Goal: Task Accomplishment & Management: Manage account settings

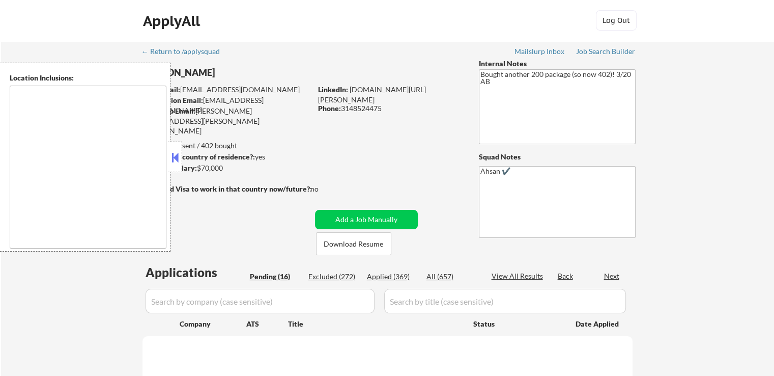
click at [171, 159] on button at bounding box center [175, 157] width 11 height 15
select select ""pending""
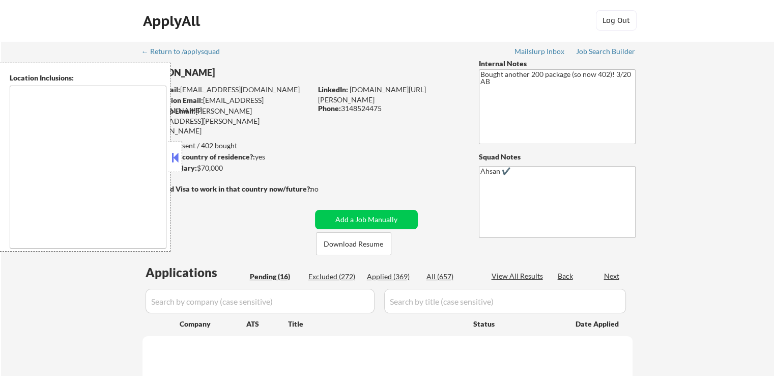
select select ""pending""
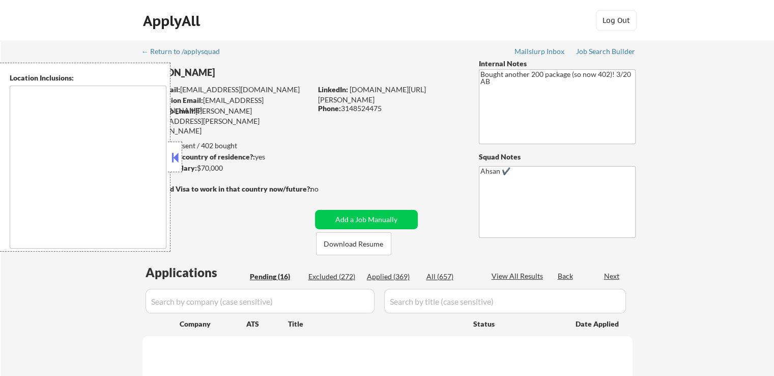
select select ""pending""
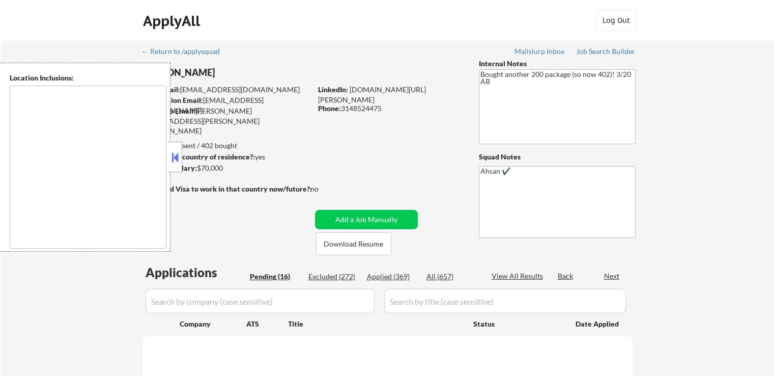
select select ""pending""
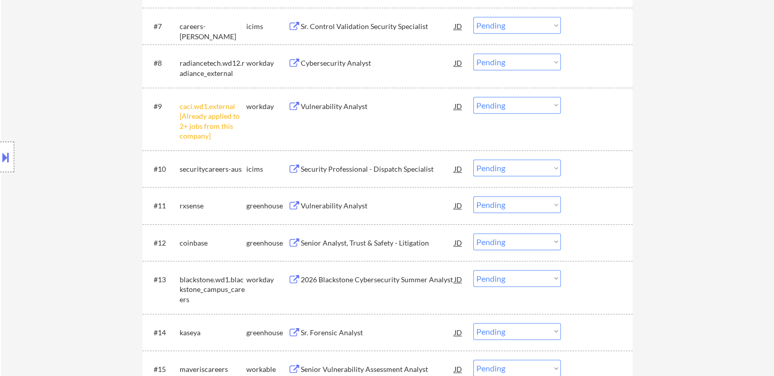
scroll to position [611, 0]
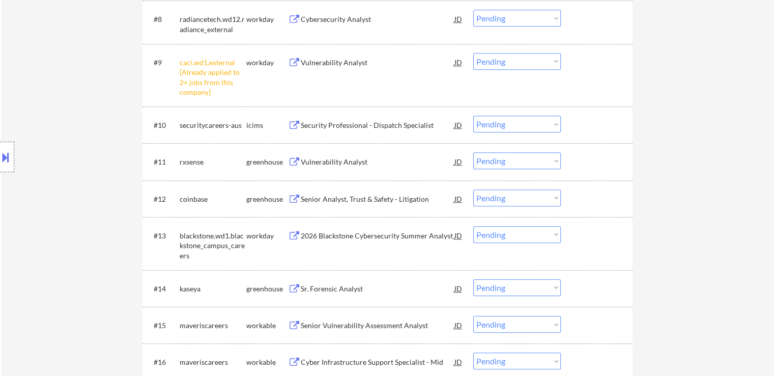
click at [495, 60] on select "Choose an option... Pending Applied Excluded (Questions) Excluded (Expired) Exc…" at bounding box center [518, 61] width 88 height 17
click at [474, 53] on select "Choose an option... Pending Applied Excluded (Questions) Excluded (Expired) Exc…" at bounding box center [518, 61] width 88 height 17
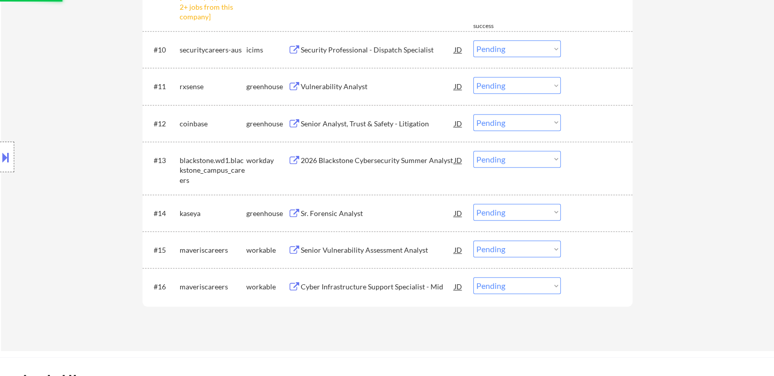
scroll to position [764, 0]
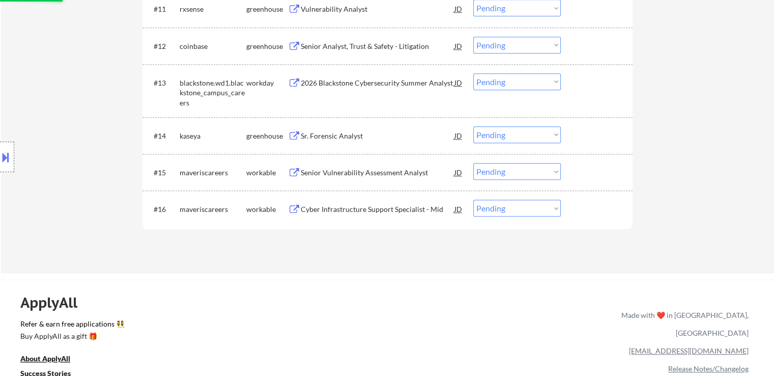
select select ""pending""
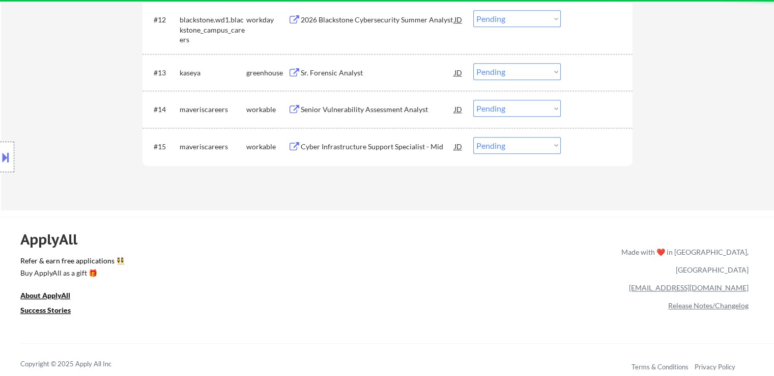
click at [340, 142] on div "Cyber Infrastructure Support Specialist - Mid" at bounding box center [378, 147] width 154 height 10
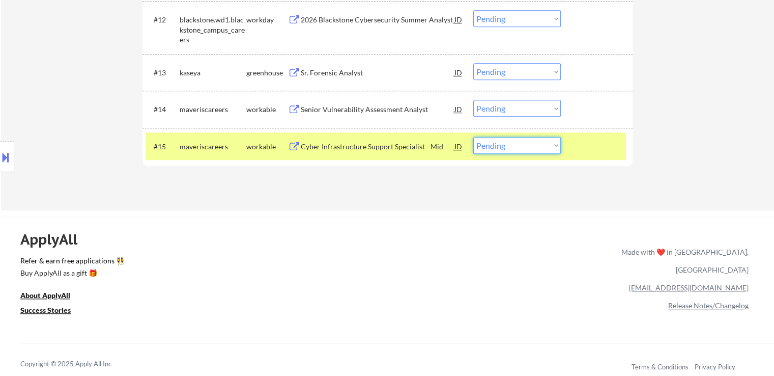
drag, startPoint x: 528, startPoint y: 139, endPoint x: 534, endPoint y: 151, distance: 13.7
click at [530, 141] on select "Choose an option... Pending Applied Excluded (Questions) Excluded (Expired) Exc…" at bounding box center [518, 145] width 88 height 17
select select ""excluded__expired_""
click at [474, 137] on select "Choose an option... Pending Applied Excluded (Questions) Excluded (Expired) Exc…" at bounding box center [518, 145] width 88 height 17
click at [349, 108] on div "Senior Vulnerability Assessment Analyst" at bounding box center [378, 109] width 154 height 10
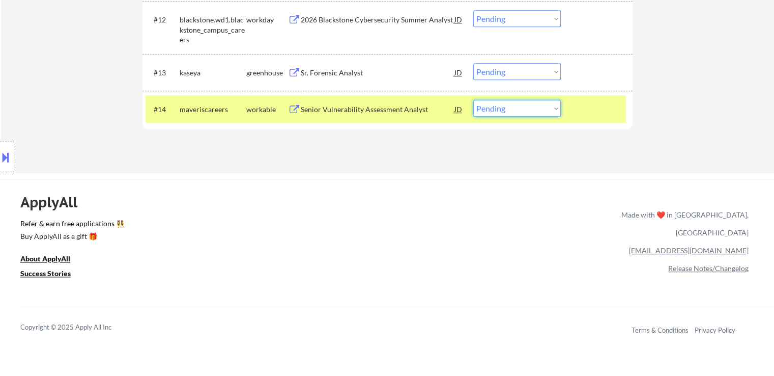
drag, startPoint x: 513, startPoint y: 104, endPoint x: 518, endPoint y: 108, distance: 6.2
click at [515, 104] on select "Choose an option... Pending Applied Excluded (Questions) Excluded (Expired) Exc…" at bounding box center [518, 108] width 88 height 17
select select ""excluded__expired_""
click at [474, 100] on select "Choose an option... Pending Applied Excluded (Questions) Excluded (Expired) Exc…" at bounding box center [518, 108] width 88 height 17
click at [329, 88] on div "#13 [PERSON_NAME] Sr. Forensic Analyst JD Choose an option... Pending Applied E…" at bounding box center [388, 72] width 490 height 37
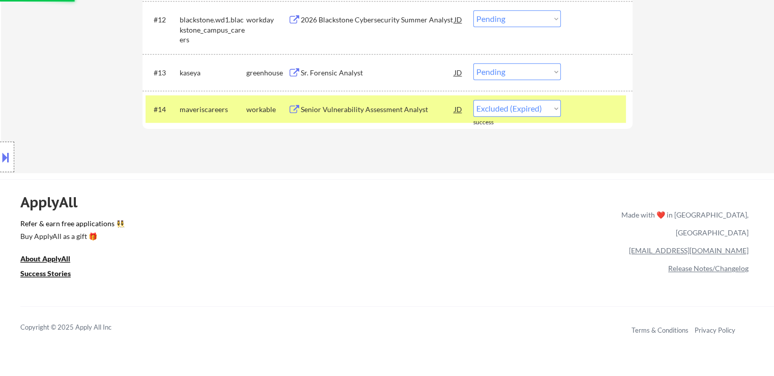
click at [327, 76] on div "Sr. Forensic Analyst" at bounding box center [378, 73] width 154 height 10
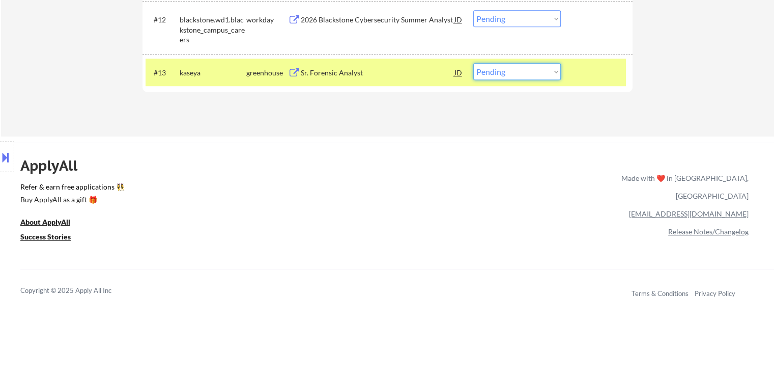
drag, startPoint x: 508, startPoint y: 68, endPoint x: 509, endPoint y: 78, distance: 10.3
click at [509, 68] on select "Choose an option... Pending Applied Excluded (Questions) Excluded (Expired) Exc…" at bounding box center [518, 71] width 88 height 17
select select ""applied""
click at [474, 63] on select "Choose an option... Pending Applied Excluded (Questions) Excluded (Expired) Exc…" at bounding box center [518, 71] width 88 height 17
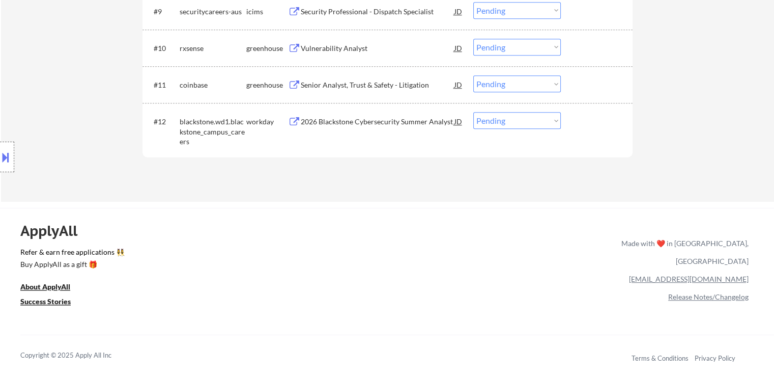
scroll to position [611, 0]
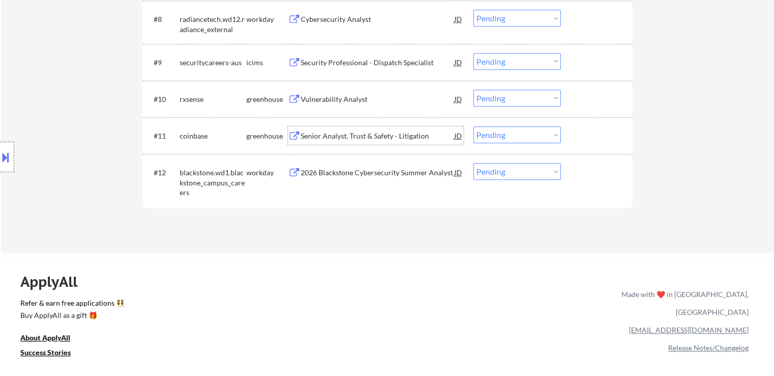
click at [350, 139] on div "Senior Analyst, Trust & Safety - Litigation" at bounding box center [378, 136] width 154 height 10
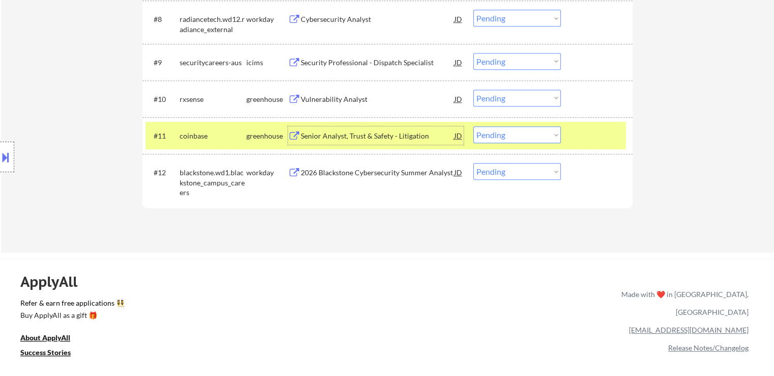
click at [340, 100] on div "Vulnerability Analyst" at bounding box center [378, 99] width 154 height 10
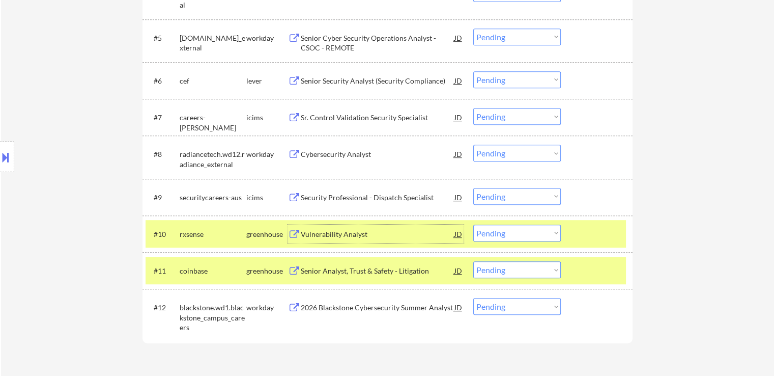
scroll to position [458, 0]
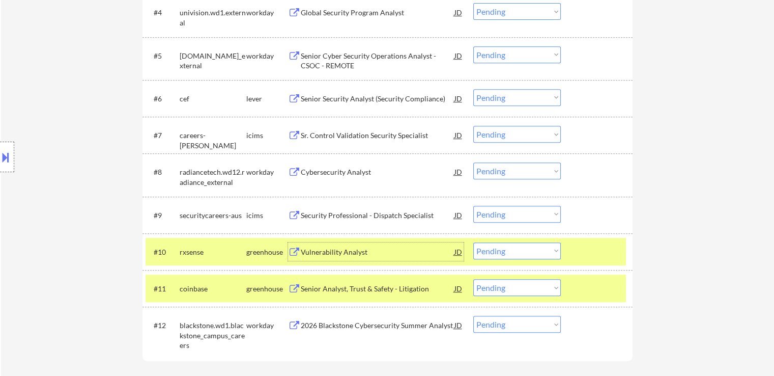
click at [352, 104] on div "Senior Security Analyst (Security Compliance)" at bounding box center [378, 98] width 154 height 18
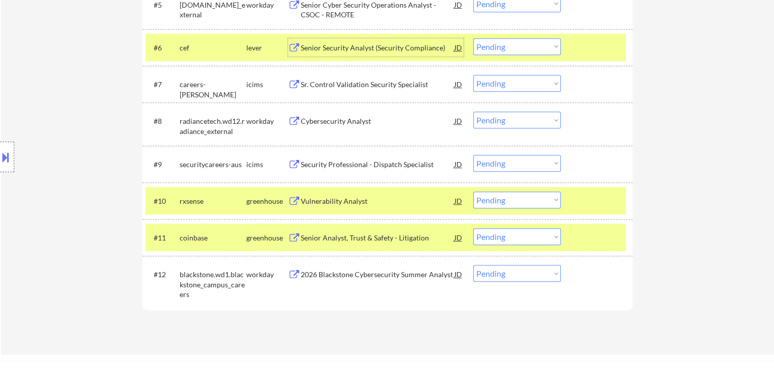
scroll to position [560, 0]
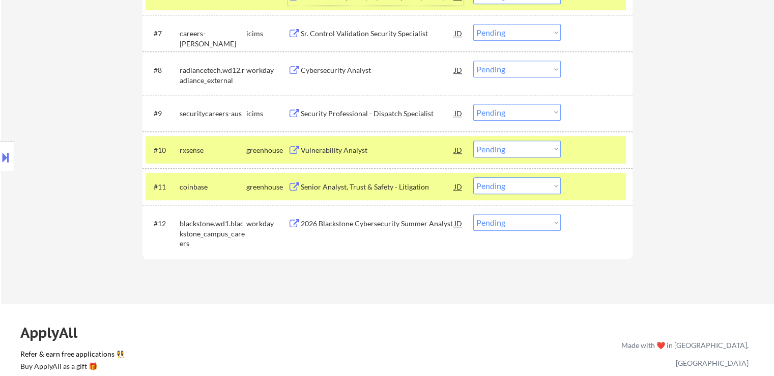
click at [495, 152] on select "Choose an option... Pending Applied Excluded (Questions) Excluded (Expired) Exc…" at bounding box center [518, 149] width 88 height 17
click at [474, 141] on select "Choose an option... Pending Applied Excluded (Questions) Excluded (Expired) Exc…" at bounding box center [518, 149] width 88 height 17
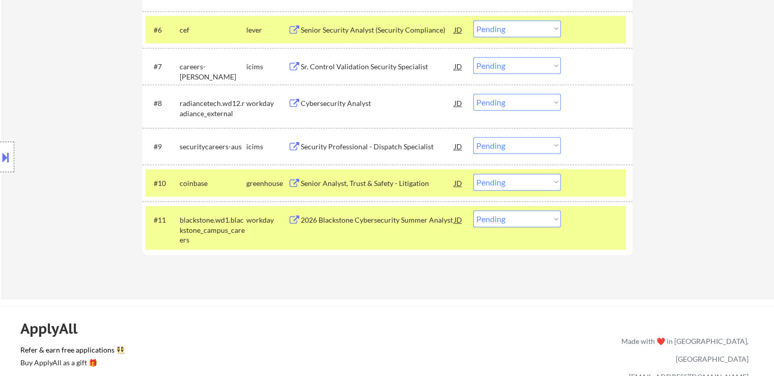
scroll to position [509, 0]
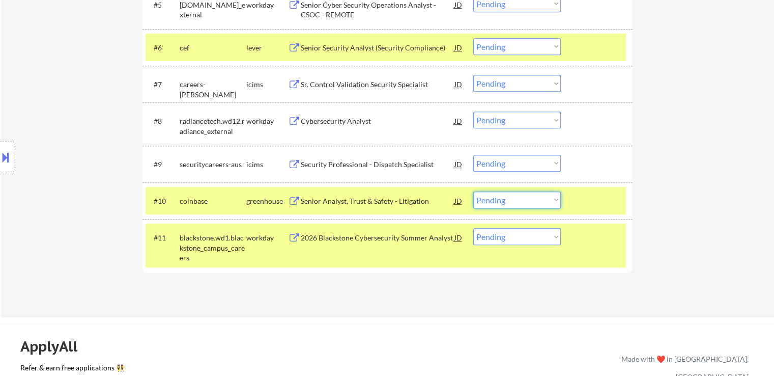
click at [532, 204] on select "Choose an option... Pending Applied Excluded (Questions) Excluded (Expired) Exc…" at bounding box center [518, 199] width 88 height 17
click at [474, 191] on select "Choose an option... Pending Applied Excluded (Questions) Excluded (Expired) Exc…" at bounding box center [518, 199] width 88 height 17
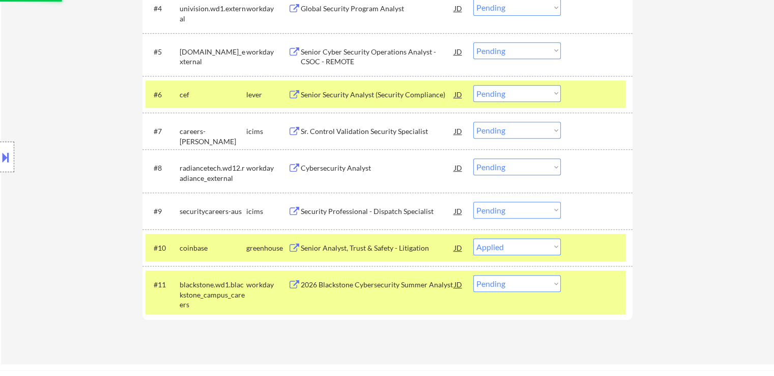
scroll to position [407, 0]
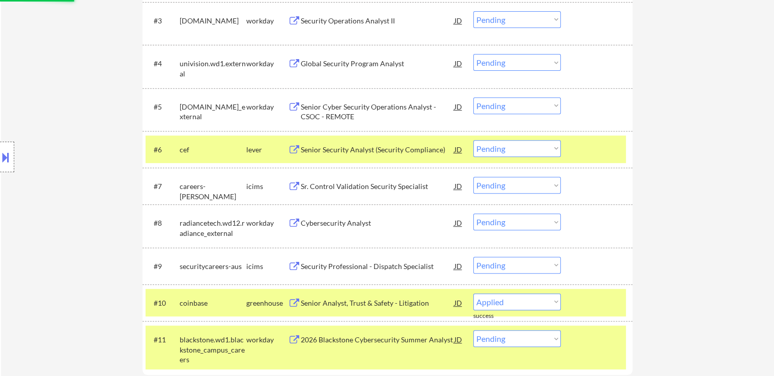
select select ""pending""
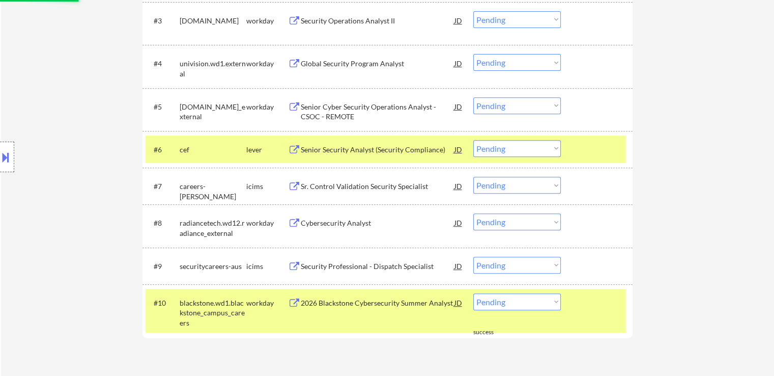
click at [408, 153] on div "Senior Security Analyst (Security Compliance)" at bounding box center [378, 150] width 154 height 10
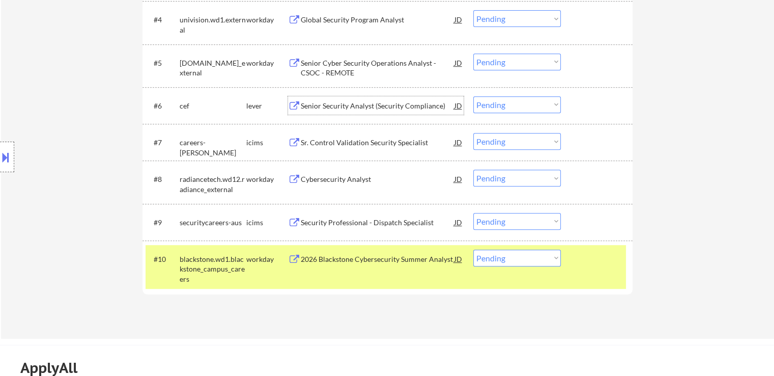
scroll to position [509, 0]
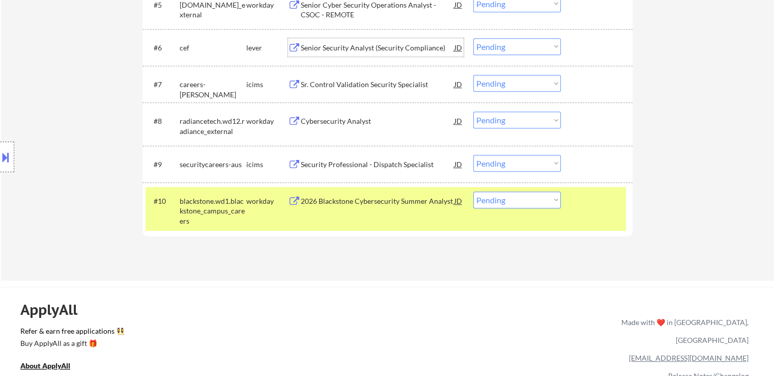
click at [520, 51] on select "Choose an option... Pending Applied Excluded (Questions) Excluded (Expired) Exc…" at bounding box center [518, 46] width 88 height 17
click at [474, 38] on select "Choose an option... Pending Applied Excluded (Questions) Excluded (Expired) Exc…" at bounding box center [518, 46] width 88 height 17
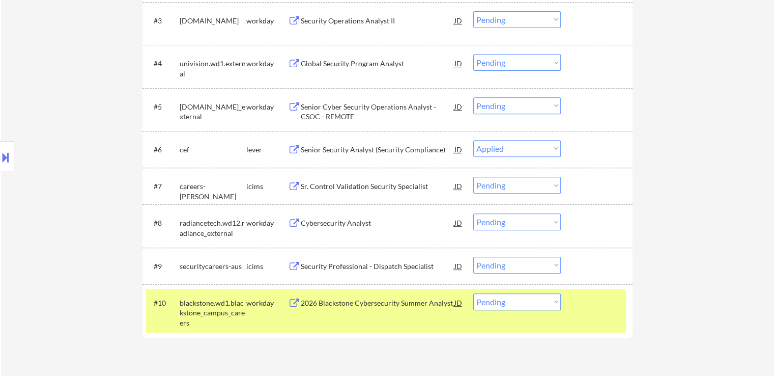
scroll to position [407, 0]
select select ""pending""
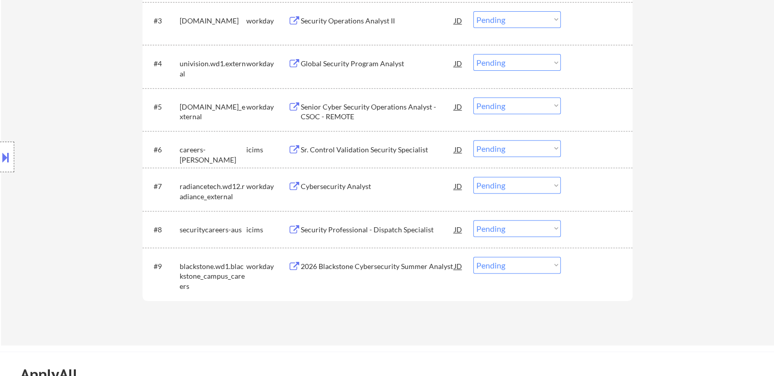
click at [327, 270] on div "2026 Blackstone Cybersecurity Summer Analyst" at bounding box center [378, 266] width 154 height 10
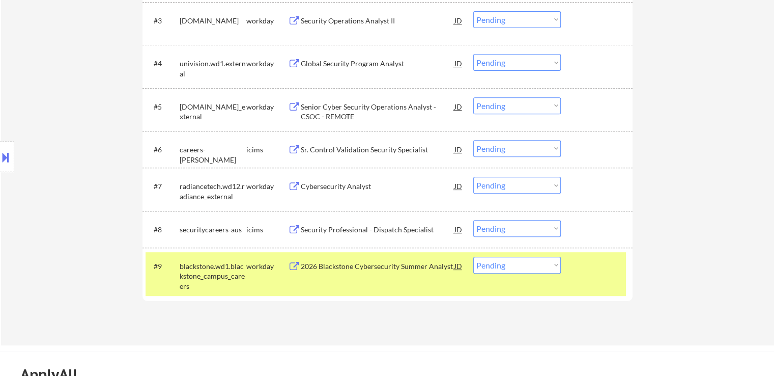
click at [9, 161] on button at bounding box center [5, 157] width 11 height 17
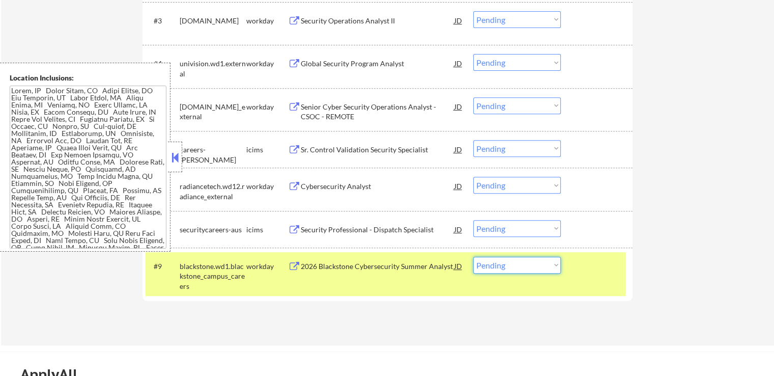
click at [515, 260] on select "Choose an option... Pending Applied Excluded (Questions) Excluded (Expired) Exc…" at bounding box center [518, 265] width 88 height 17
select select ""excluded""
click at [474, 257] on select "Choose an option... Pending Applied Excluded (Questions) Excluded (Expired) Exc…" at bounding box center [518, 265] width 88 height 17
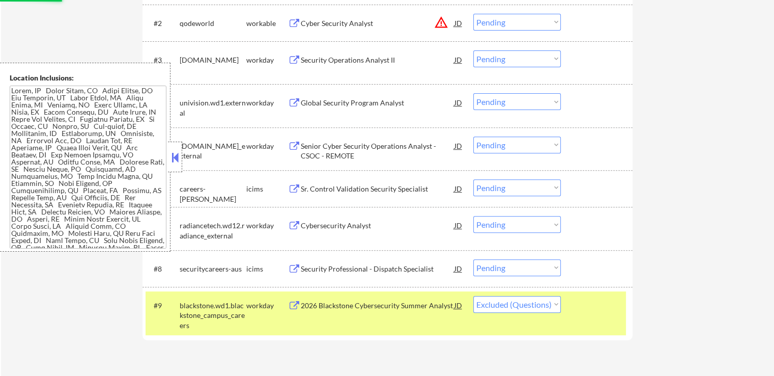
scroll to position [306, 0]
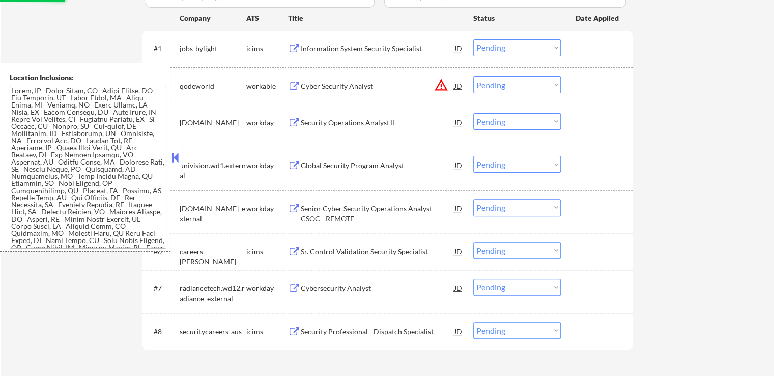
click at [339, 94] on div "#2 qodeworld workable Cyber Security Analyst JD warning_amber Choose an option.…" at bounding box center [386, 85] width 481 height 27
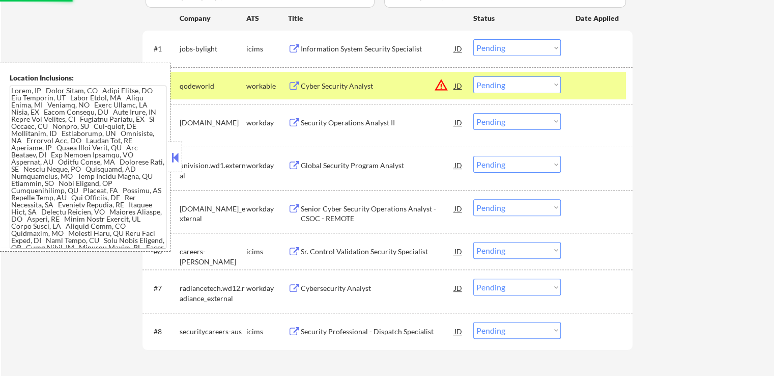
click at [341, 84] on div "Cyber Security Analyst" at bounding box center [378, 86] width 154 height 10
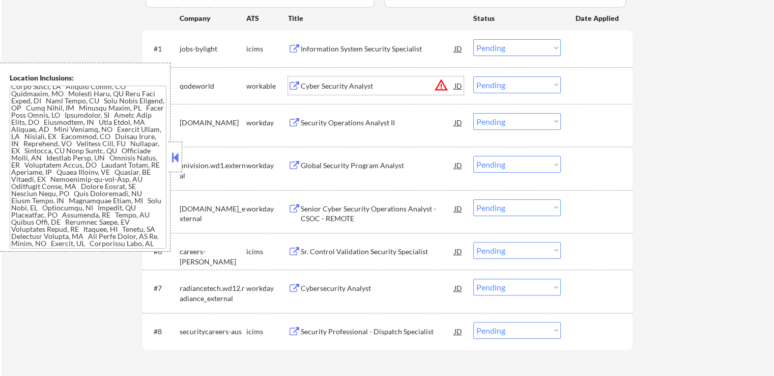
scroll to position [196, 0]
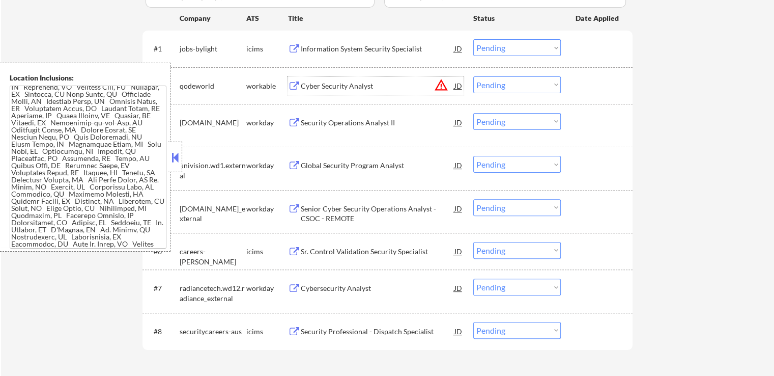
click at [513, 87] on select "Choose an option... Pending Applied Excluded (Questions) Excluded (Expired) Exc…" at bounding box center [518, 84] width 88 height 17
click at [474, 76] on select "Choose an option... Pending Applied Excluded (Questions) Excluded (Expired) Exc…" at bounding box center [518, 84] width 88 height 17
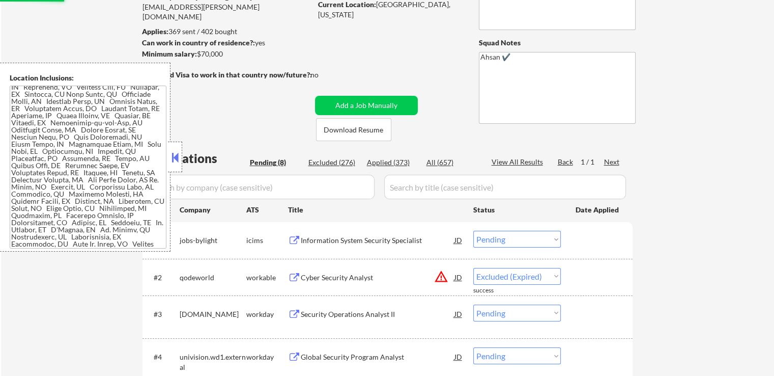
scroll to position [102, 0]
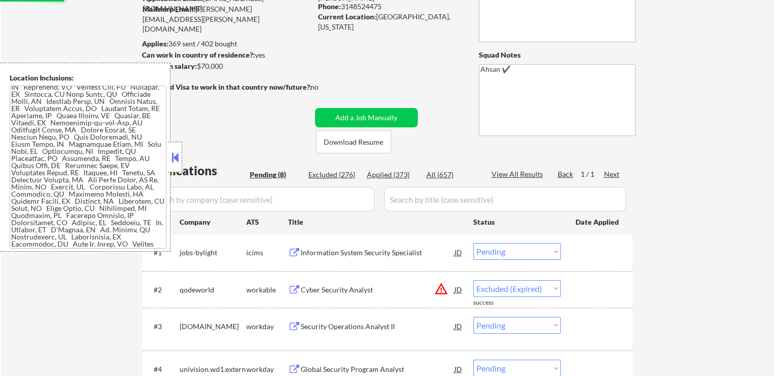
select select ""pending""
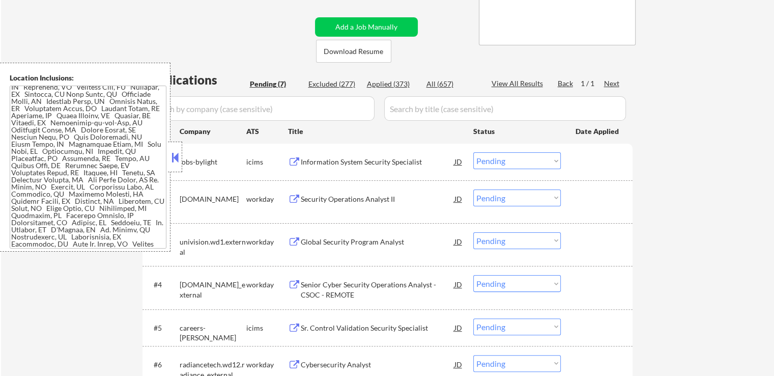
scroll to position [306, 0]
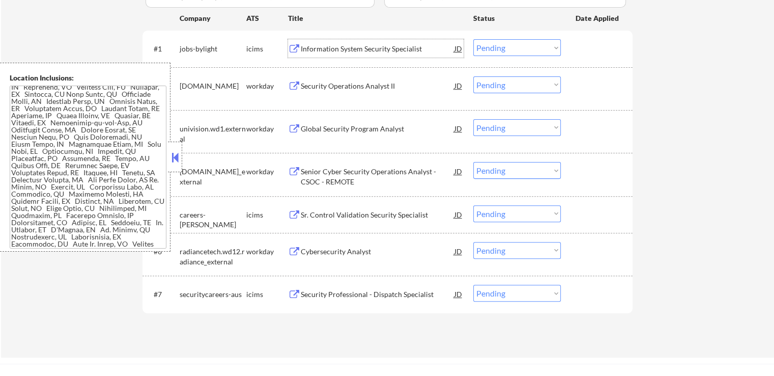
click at [324, 48] on div "Information System Security Specialist" at bounding box center [378, 49] width 154 height 10
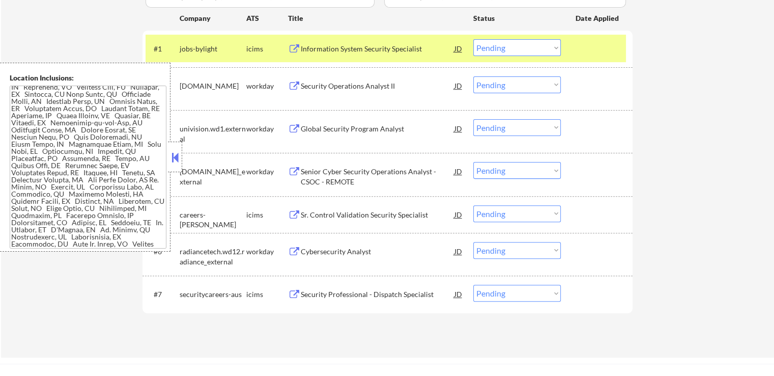
click at [312, 88] on div "Security Operations Analyst II" at bounding box center [378, 86] width 154 height 10
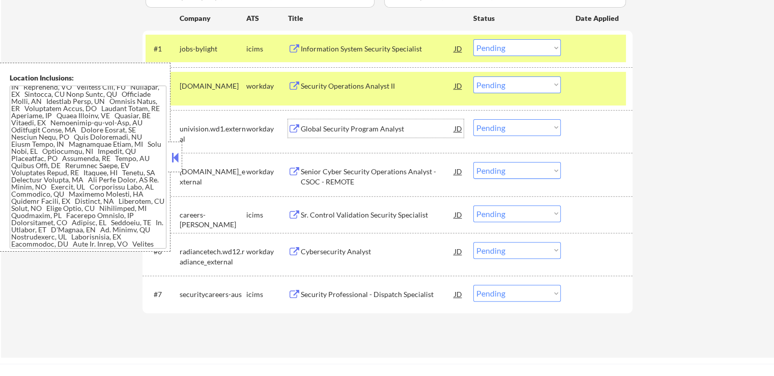
click at [316, 125] on div "Global Security Program Analyst" at bounding box center [378, 129] width 154 height 10
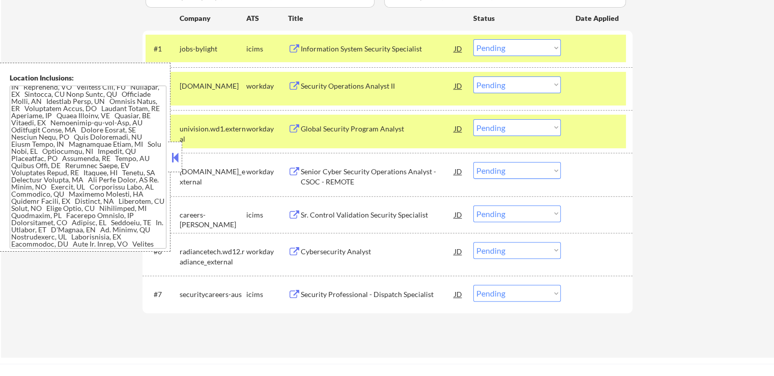
click at [320, 169] on div "Senior Cyber Security Operations Analyst - CSOC - REMOTE" at bounding box center [378, 176] width 154 height 20
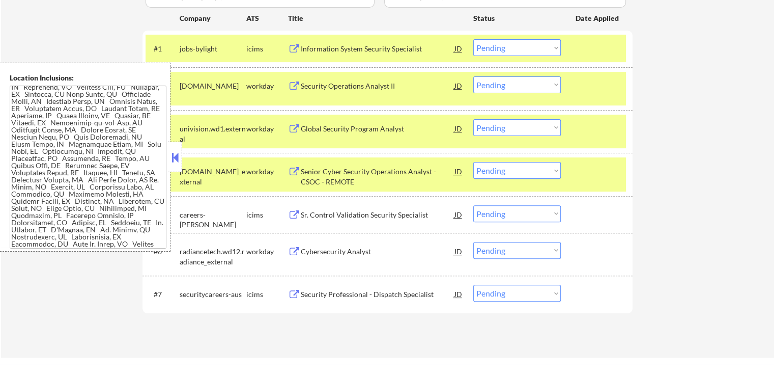
click at [320, 211] on div "Sr. Control Validation Security Specialist" at bounding box center [378, 215] width 154 height 10
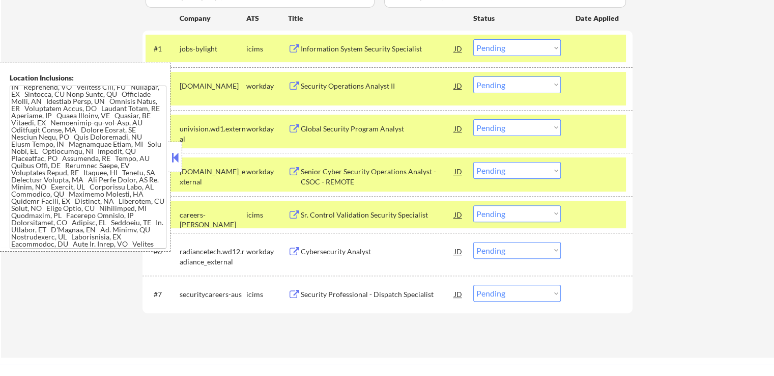
click at [310, 254] on div "Cybersecurity Analyst" at bounding box center [378, 251] width 154 height 10
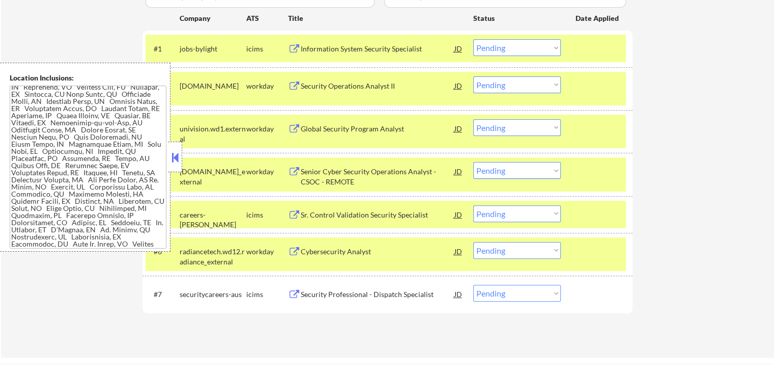
click at [308, 280] on div "#7 securitycareers-aus icims Security Professional - Dispatch Specialist JD Cho…" at bounding box center [388, 293] width 490 height 37
click at [311, 290] on div "Security Professional - Dispatch Specialist" at bounding box center [378, 294] width 154 height 10
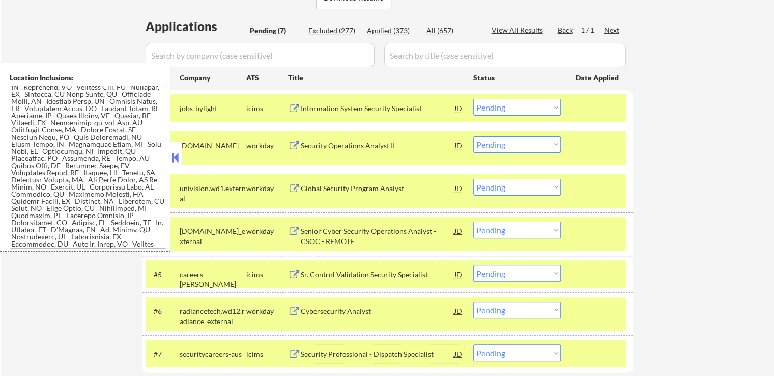
scroll to position [204, 0]
